Goal: Information Seeking & Learning: Compare options

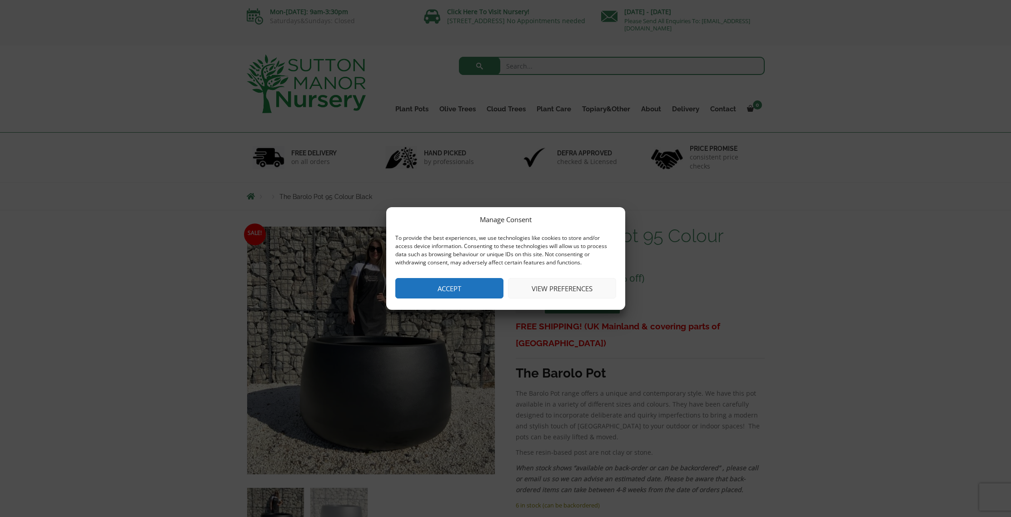
click at [462, 287] on button "Accept" at bounding box center [449, 288] width 108 height 20
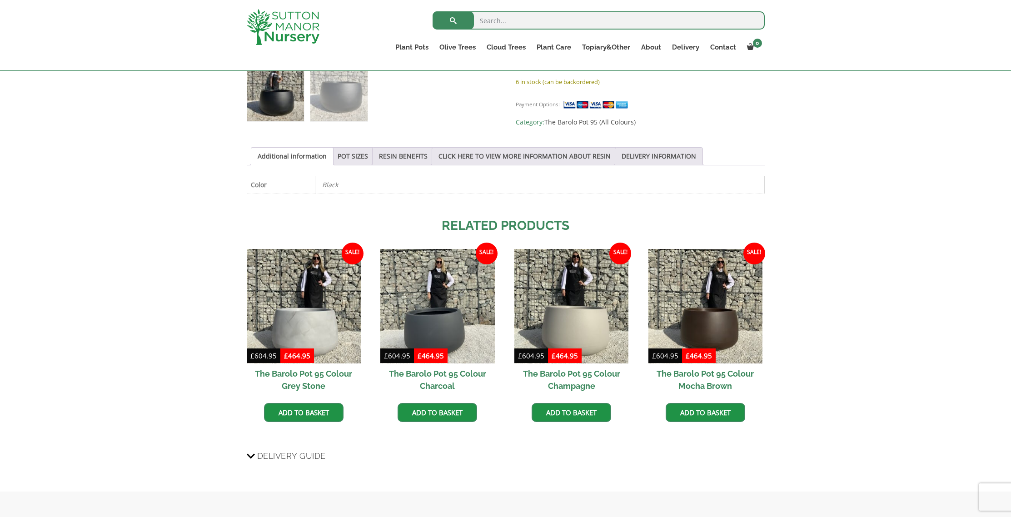
scroll to position [414, 0]
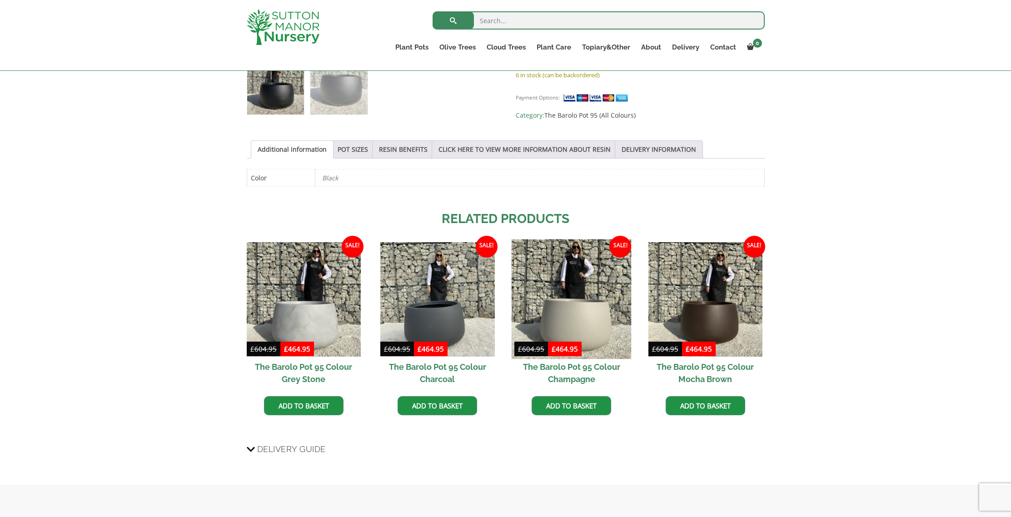
click at [592, 333] on img at bounding box center [571, 299] width 120 height 120
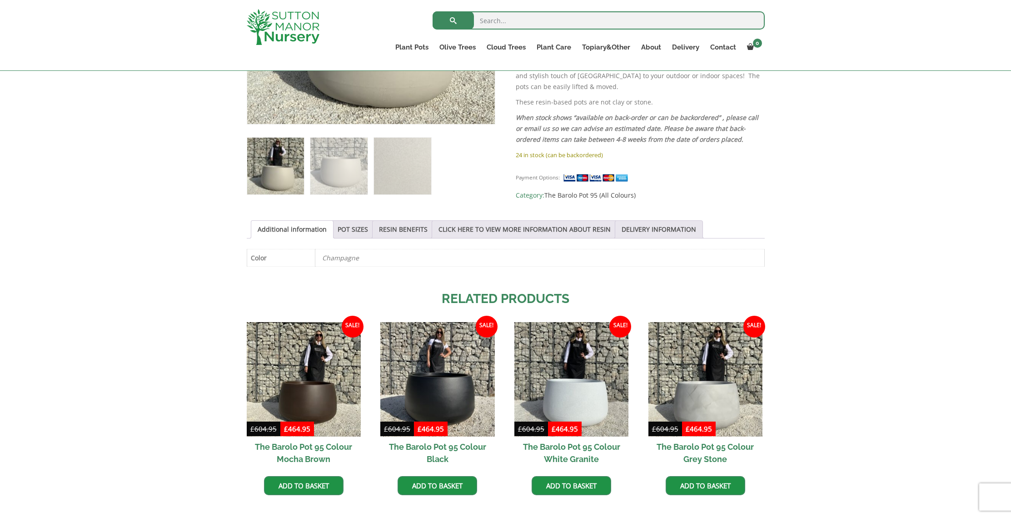
scroll to position [403, 0]
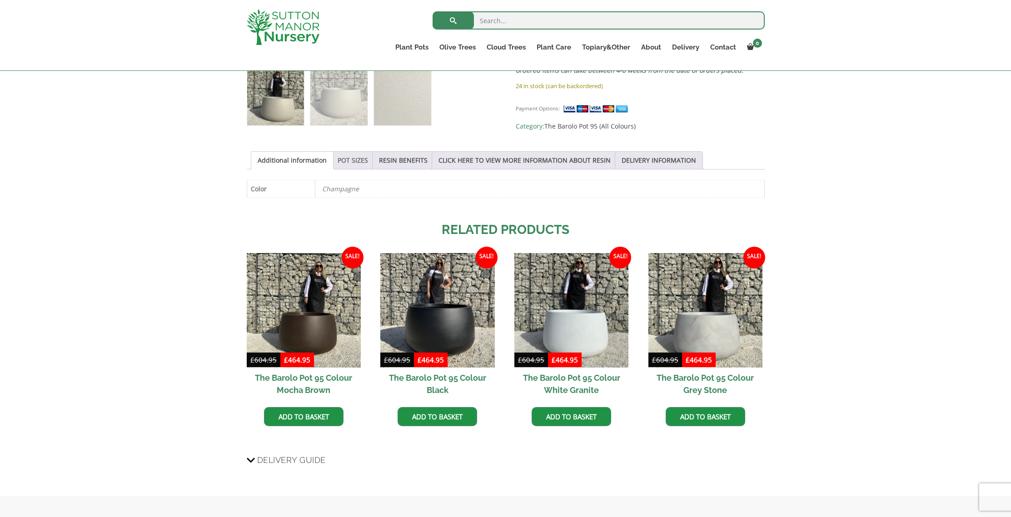
click at [341, 159] on link "POT SIZES" at bounding box center [352, 160] width 30 height 17
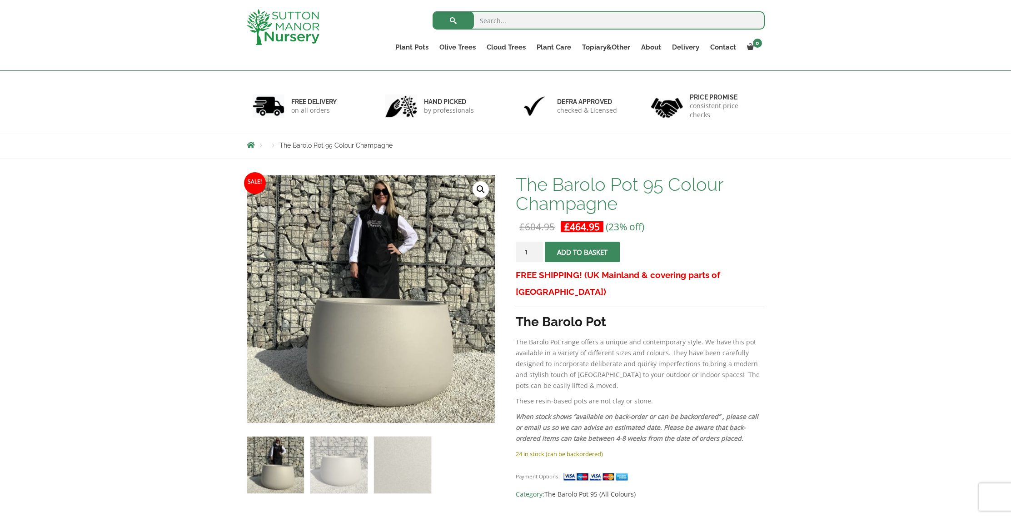
scroll to position [0, 0]
